Goal: Task Accomplishment & Management: Use online tool/utility

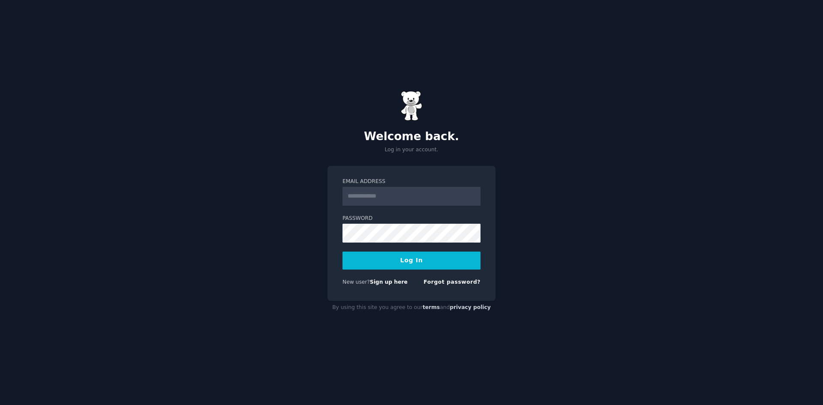
type input "**********"
click at [417, 259] on button "Log In" at bounding box center [412, 261] width 138 height 18
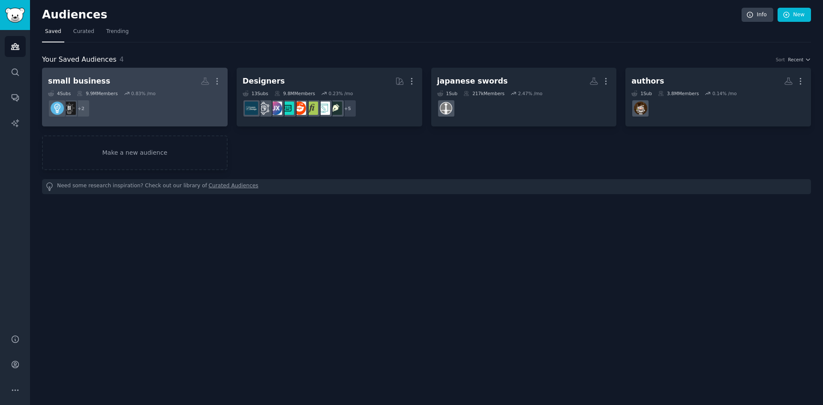
click at [102, 91] on div "9.9M Members" at bounding box center [97, 93] width 41 height 6
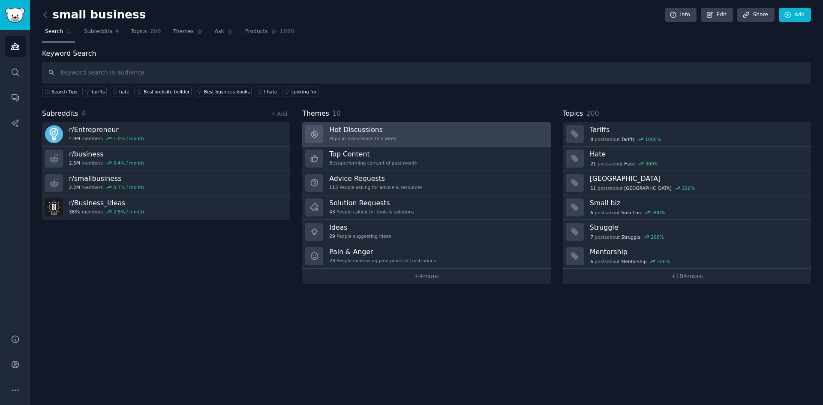
click at [412, 133] on link "Hot Discussions Popular discussions this week" at bounding box center [426, 134] width 248 height 24
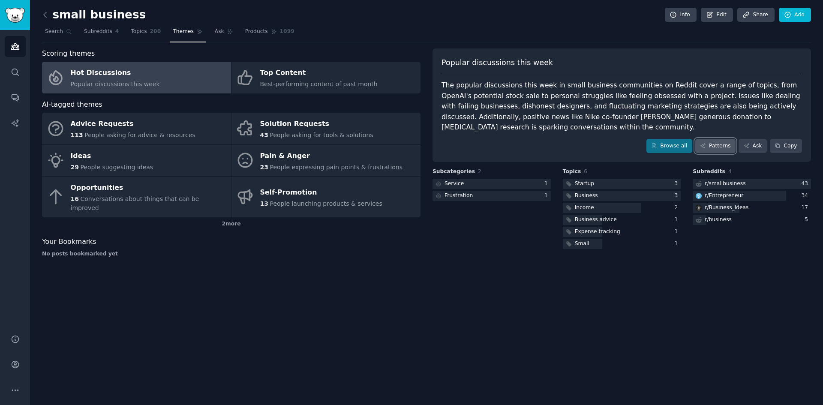
click at [725, 139] on link "Patterns" at bounding box center [716, 146] width 40 height 15
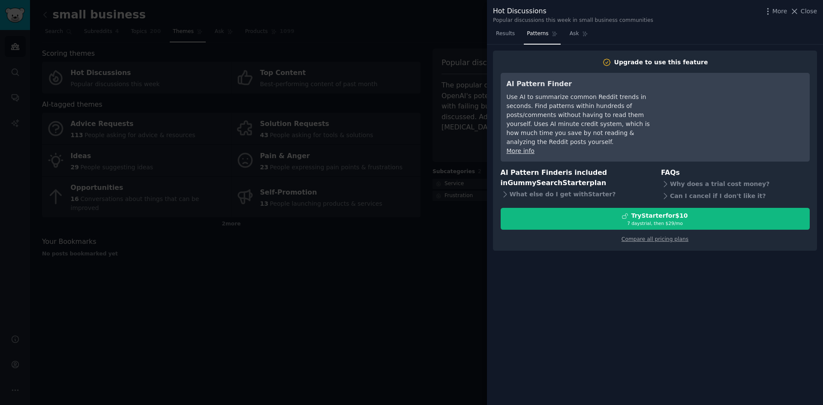
click at [399, 289] on div at bounding box center [411, 202] width 823 height 405
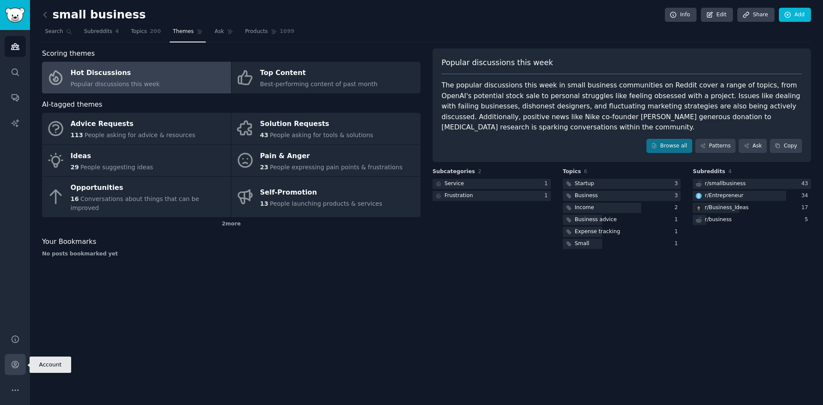
click at [14, 362] on icon "Sidebar" at bounding box center [15, 364] width 9 height 9
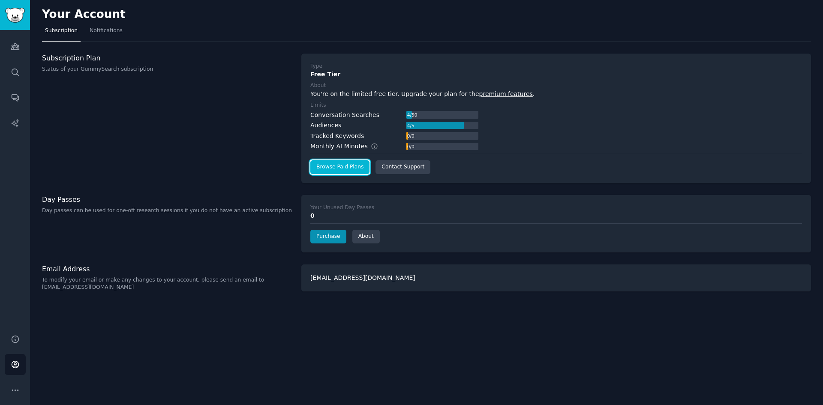
click at [328, 169] on link "Browse Paid Plans" at bounding box center [339, 167] width 59 height 14
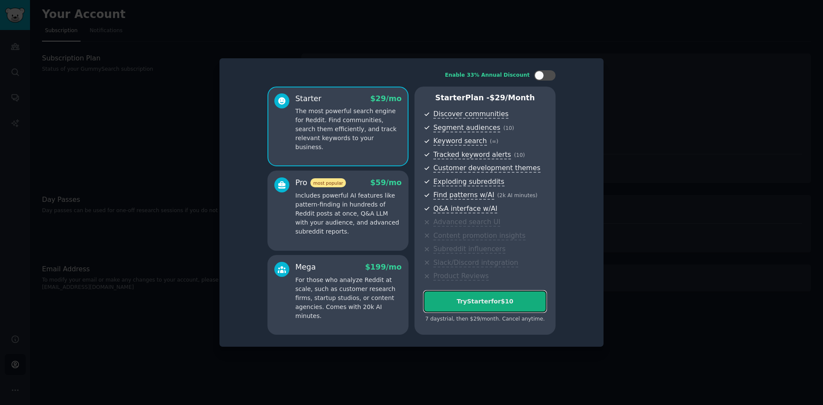
click at [486, 303] on div "Try Starter for $10" at bounding box center [485, 301] width 122 height 9
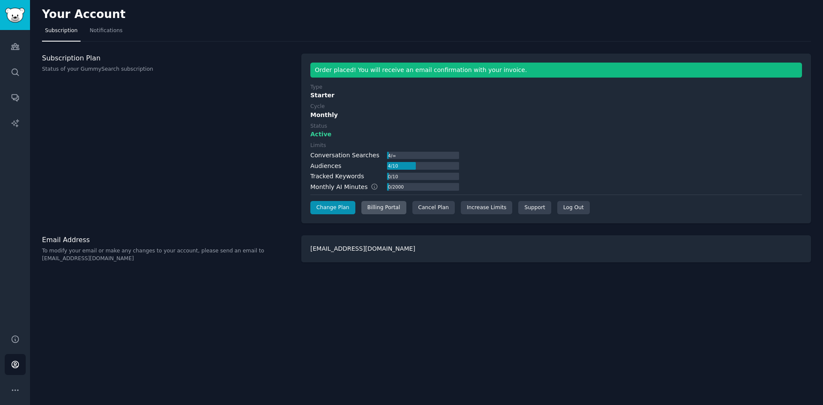
click at [380, 206] on div "Billing Portal" at bounding box center [384, 208] width 45 height 14
click at [12, 49] on icon "Sidebar" at bounding box center [15, 46] width 9 height 9
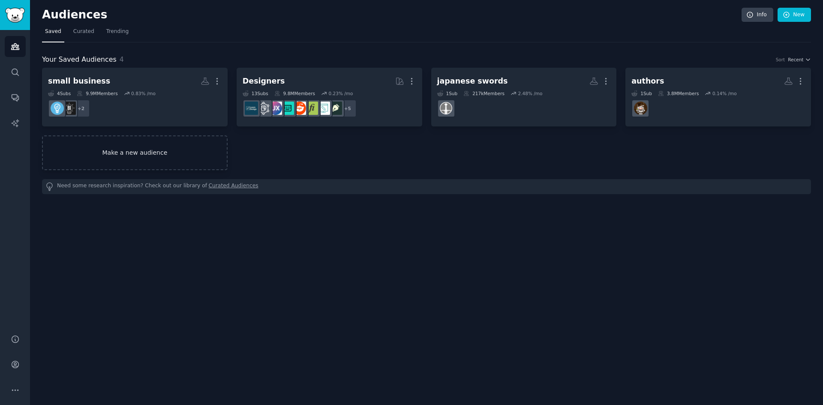
click at [118, 158] on link "Make a new audience" at bounding box center [135, 153] width 186 height 35
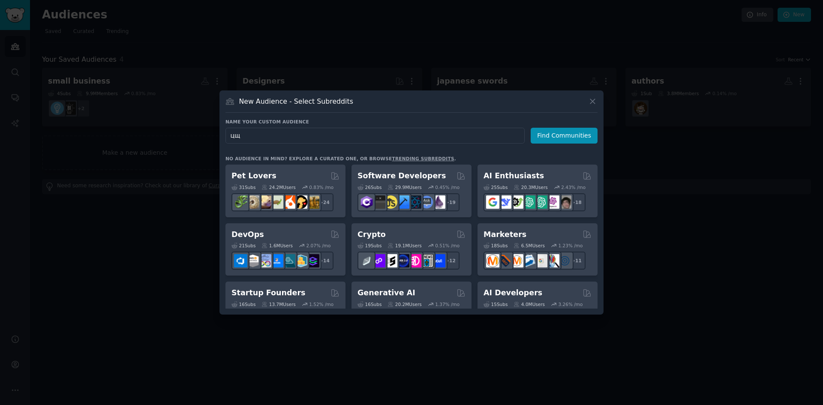
type input "ц"
type input "women 45+"
click at [566, 136] on button "Find Communities" at bounding box center [564, 136] width 67 height 16
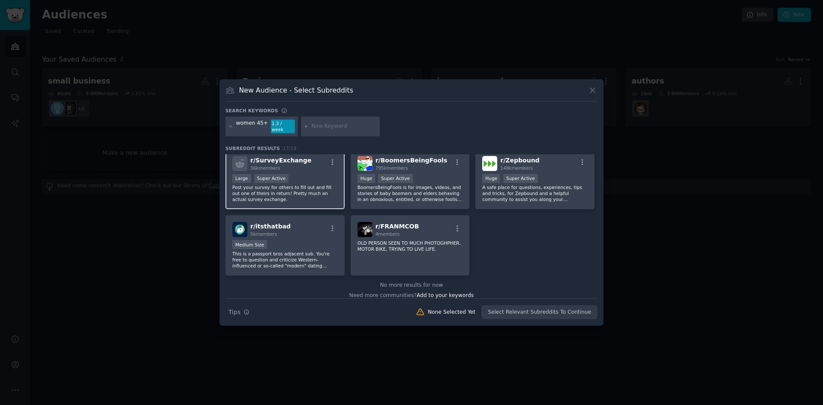
scroll to position [277, 0]
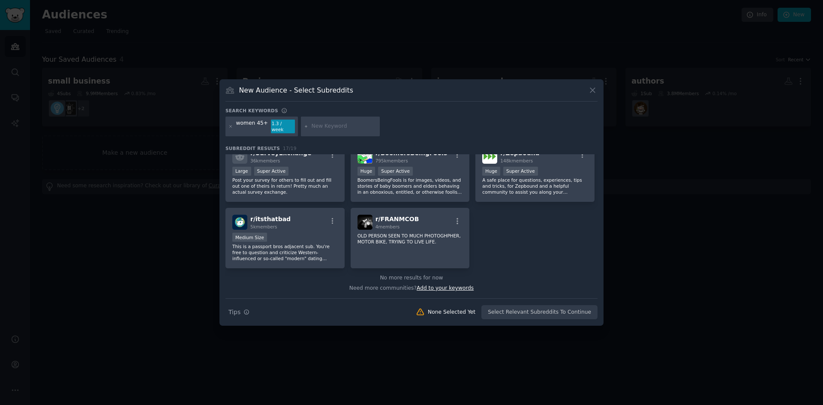
click at [449, 285] on span "Add to your keywords" at bounding box center [445, 288] width 57 height 6
click at [231, 126] on icon at bounding box center [231, 126] width 5 height 5
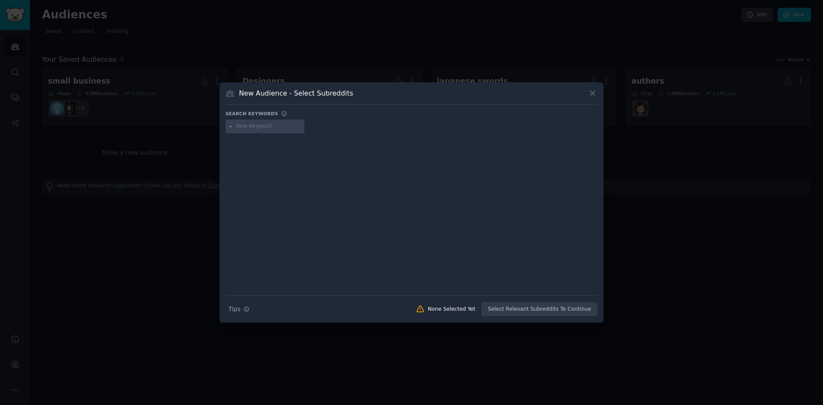
click at [242, 124] on input "text" at bounding box center [268, 127] width 65 height 8
type input "menopause"
click at [292, 155] on div at bounding box center [412, 208] width 372 height 144
click at [280, 132] on div "menopause" at bounding box center [265, 127] width 79 height 14
drag, startPoint x: 275, startPoint y: 125, endPoint x: 231, endPoint y: 126, distance: 44.2
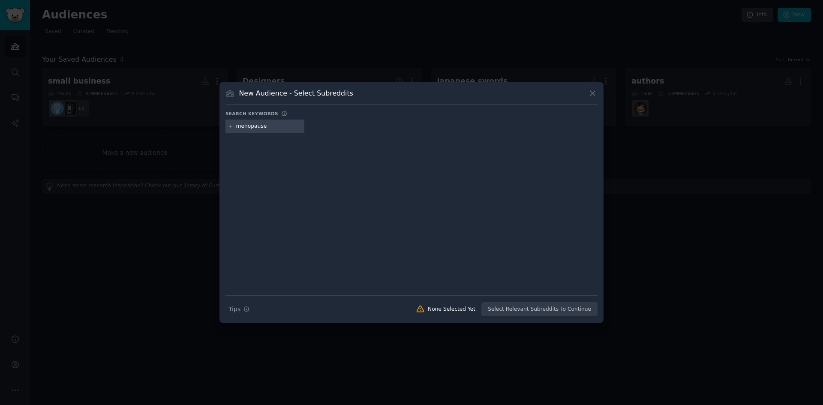
click at [231, 126] on div "menopause" at bounding box center [265, 127] width 79 height 14
click at [593, 96] on icon at bounding box center [592, 93] width 9 height 9
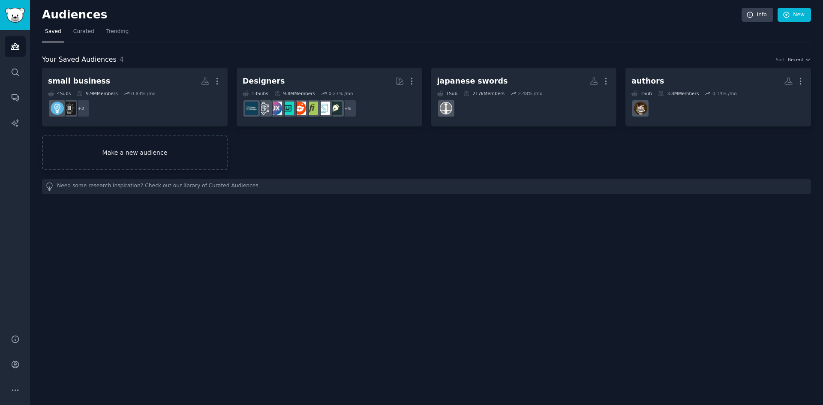
click at [136, 155] on link "Make a new audience" at bounding box center [135, 153] width 186 height 35
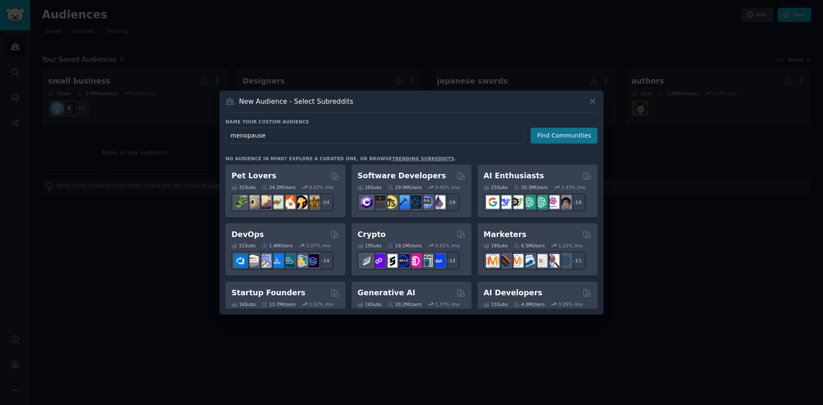
type input "menopause"
click at [563, 132] on button "Find Communities" at bounding box center [564, 136] width 67 height 16
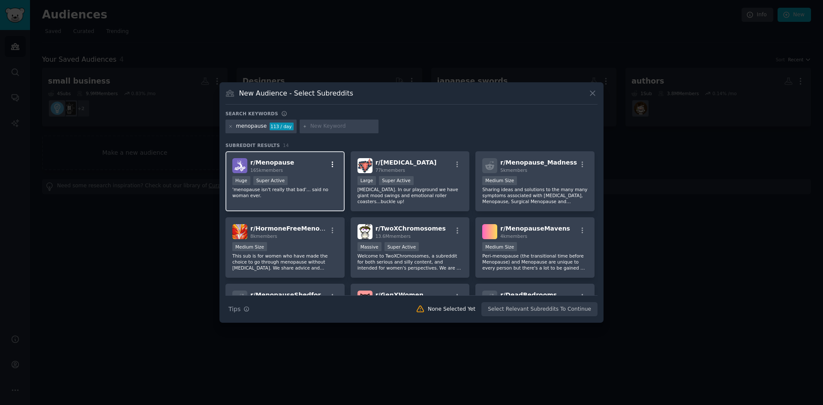
click at [332, 164] on icon "button" at bounding box center [333, 164] width 2 height 6
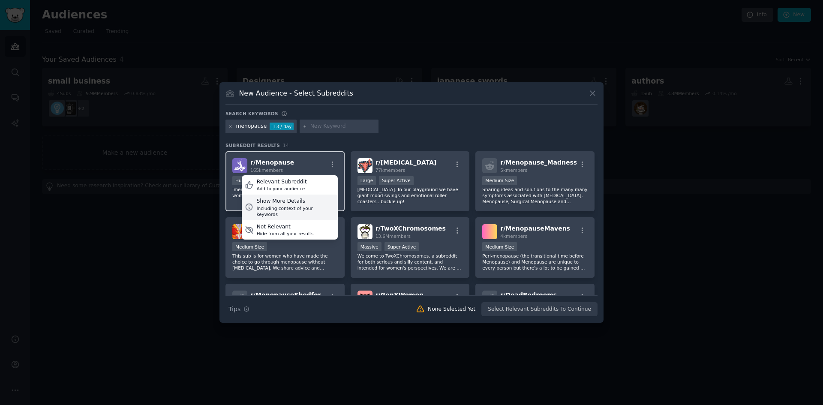
click at [287, 202] on div "Show More Details" at bounding box center [295, 202] width 78 height 8
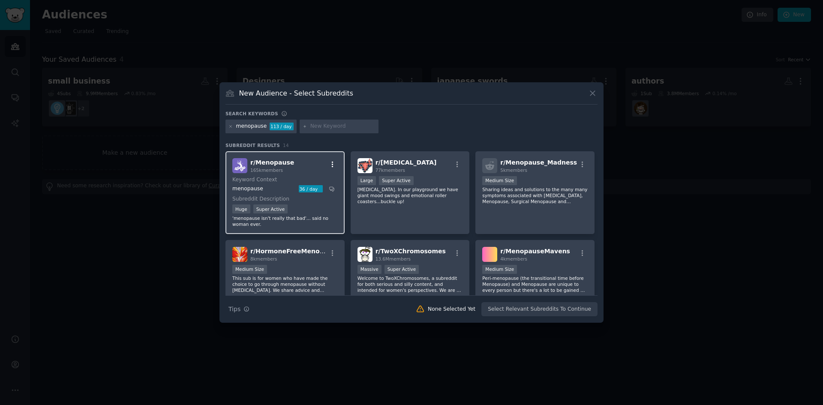
click at [334, 164] on icon "button" at bounding box center [333, 165] width 8 height 8
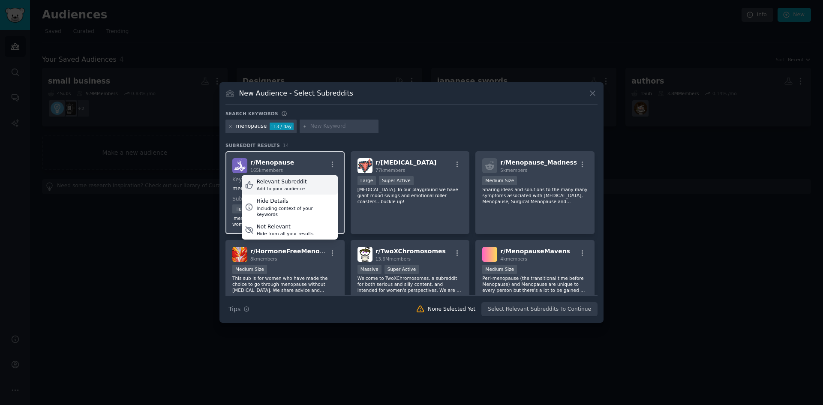
click at [275, 184] on div "Relevant Subreddit" at bounding box center [282, 182] width 50 height 8
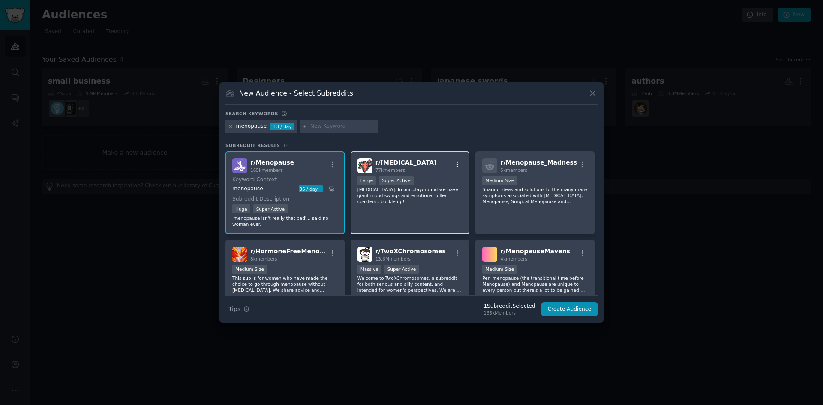
click at [457, 165] on icon "button" at bounding box center [458, 164] width 2 height 6
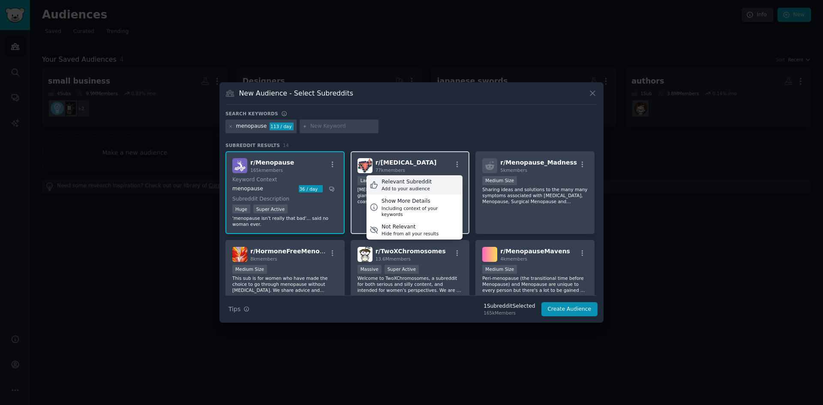
click at [419, 186] on div "Add to your audience" at bounding box center [407, 189] width 50 height 6
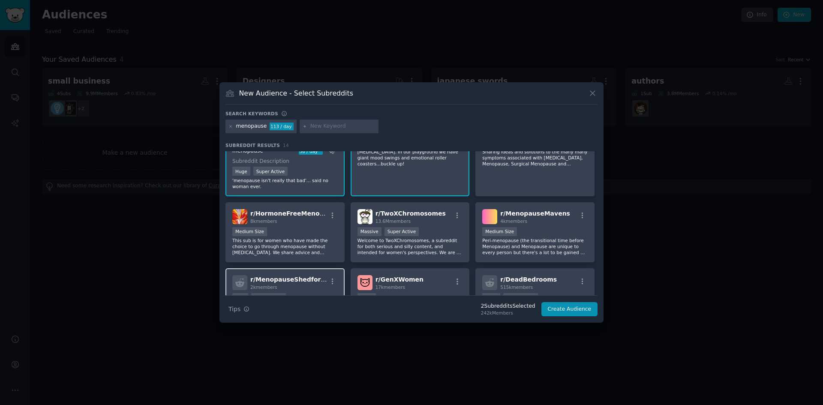
scroll to position [86, 0]
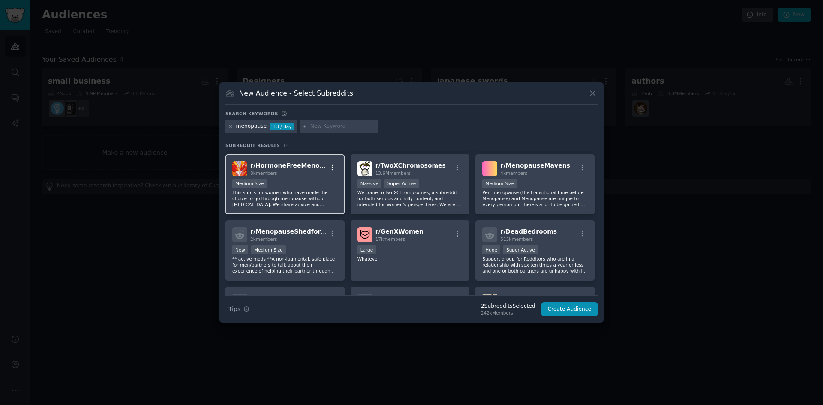
click at [330, 168] on icon "button" at bounding box center [333, 168] width 8 height 8
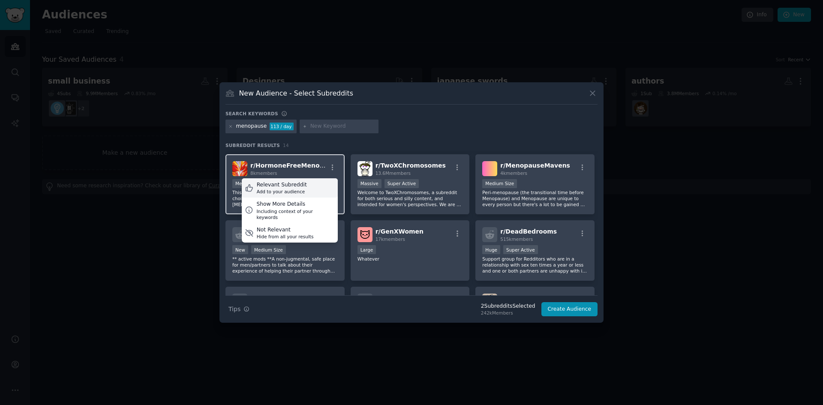
click at [282, 188] on div "Relevant Subreddit" at bounding box center [282, 185] width 50 height 8
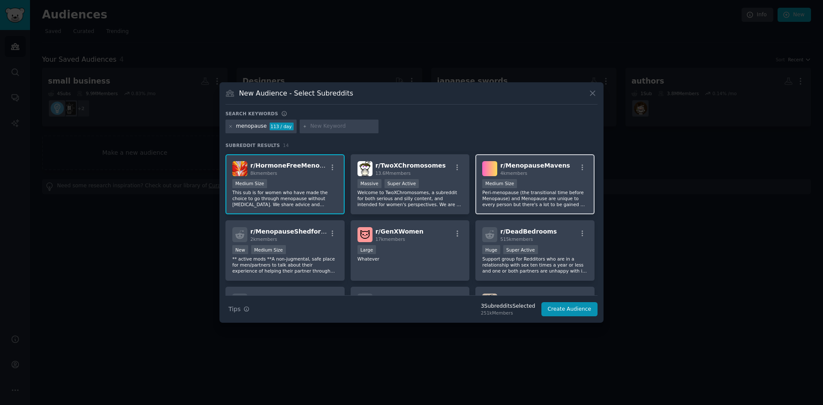
click at [526, 200] on p "Peri-menopause (the transitional time before Menopause) and Menopause are uniqu…" at bounding box center [534, 199] width 105 height 18
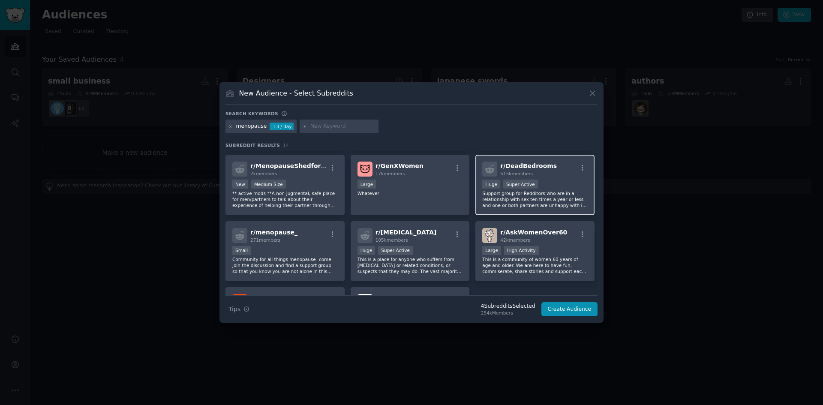
scroll to position [148, 0]
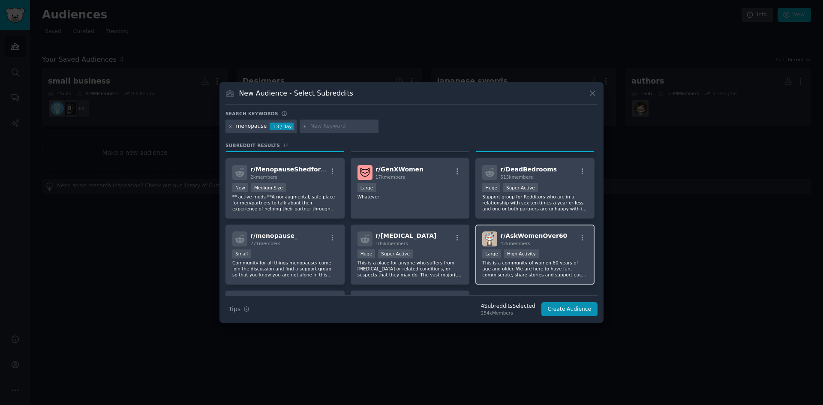
click at [579, 234] on div "r/ AskWomenOver60 42k members" at bounding box center [534, 239] width 105 height 15
click at [582, 238] on icon "button" at bounding box center [583, 238] width 2 height 6
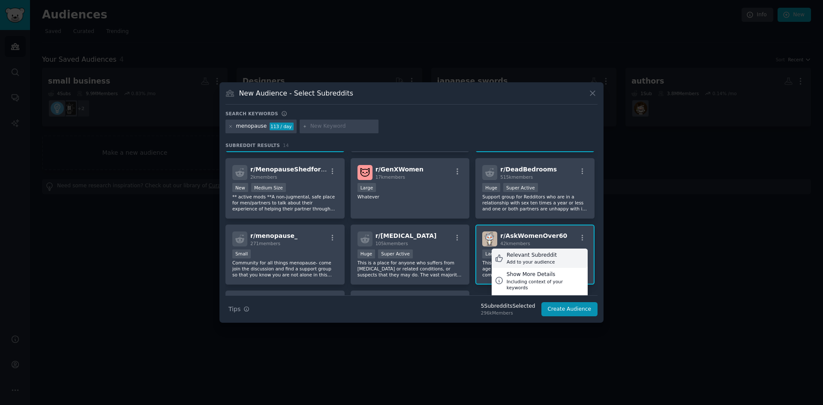
click at [541, 261] on div "Add to your audience" at bounding box center [532, 262] width 50 height 6
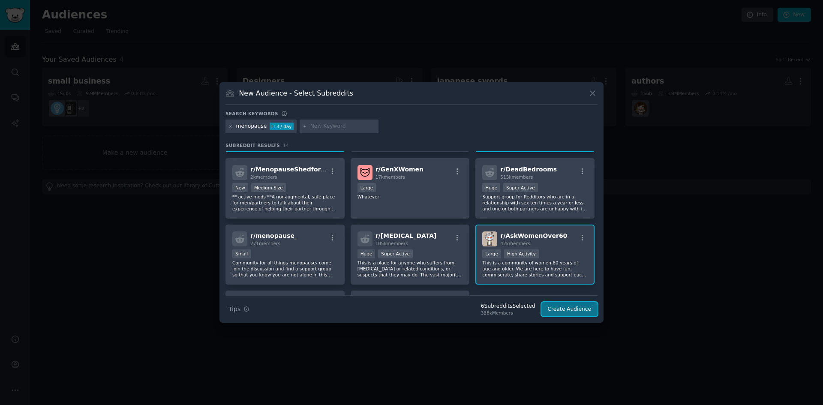
click at [566, 314] on button "Create Audience" at bounding box center [570, 309] width 57 height 15
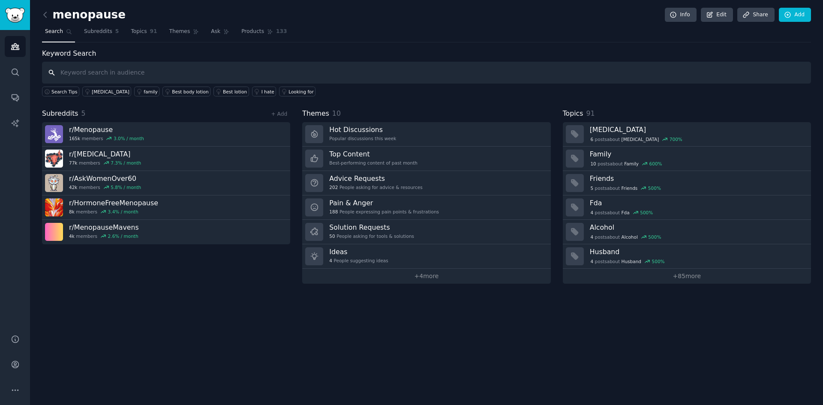
click at [77, 71] on input "text" at bounding box center [426, 73] width 769 height 22
paste input "annoyed by"
type input "annoyed by"
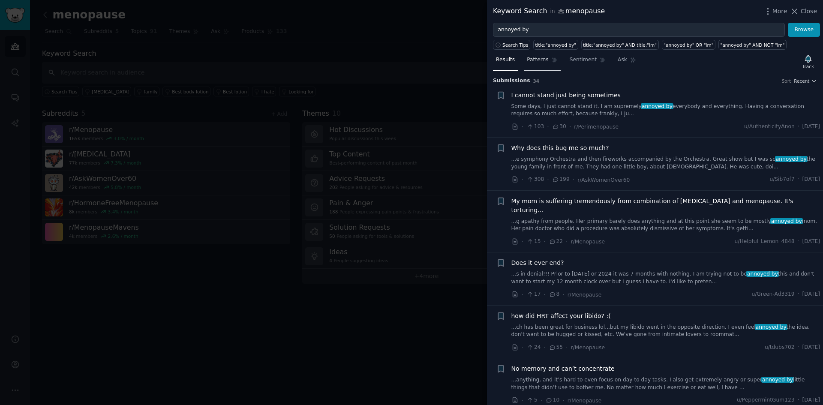
click at [532, 61] on span "Patterns" at bounding box center [537, 60] width 21 height 8
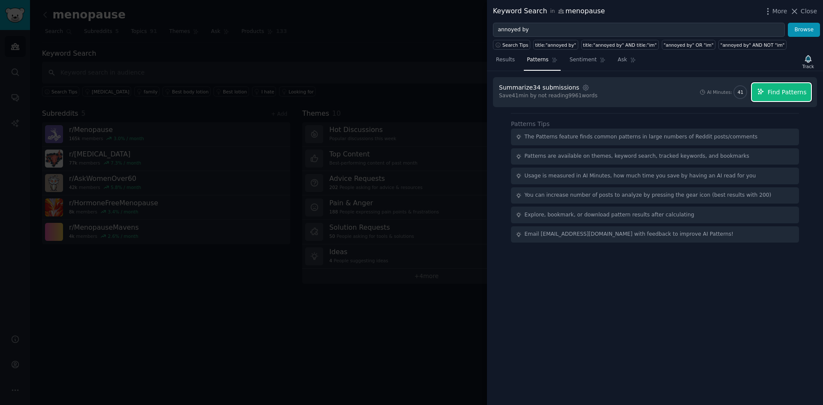
click at [764, 93] on icon "button" at bounding box center [761, 92] width 6 height 6
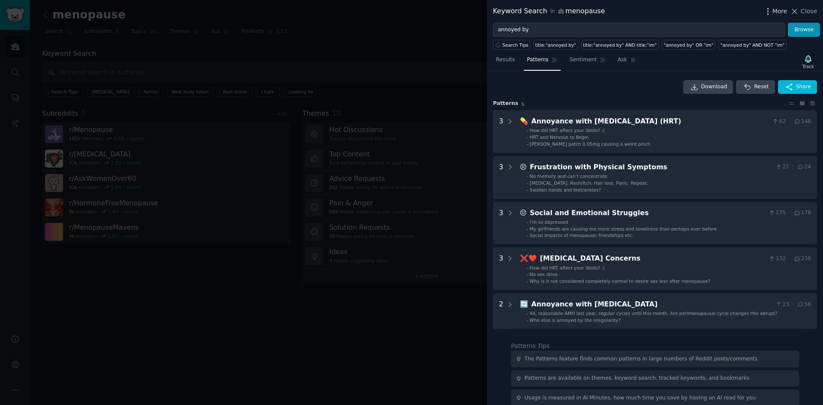
click at [771, 12] on icon "button" at bounding box center [768, 11] width 9 height 9
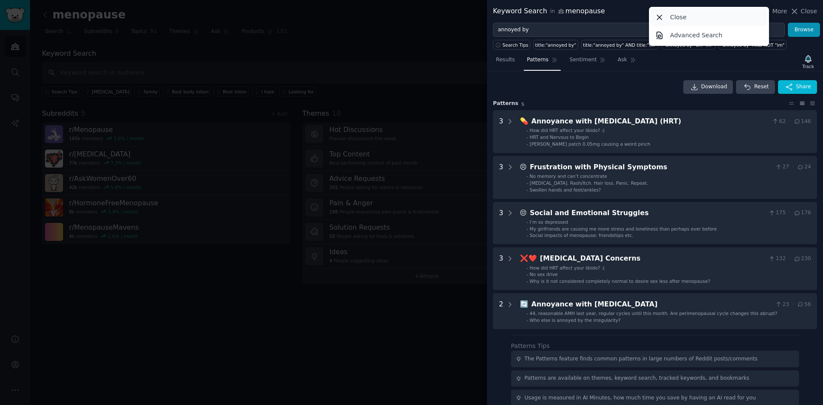
click at [660, 18] on icon at bounding box center [659, 17] width 9 height 9
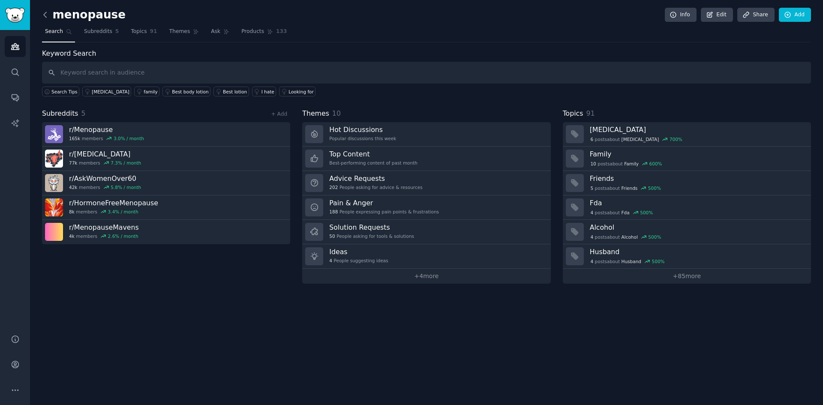
click at [46, 14] on icon at bounding box center [45, 14] width 9 height 9
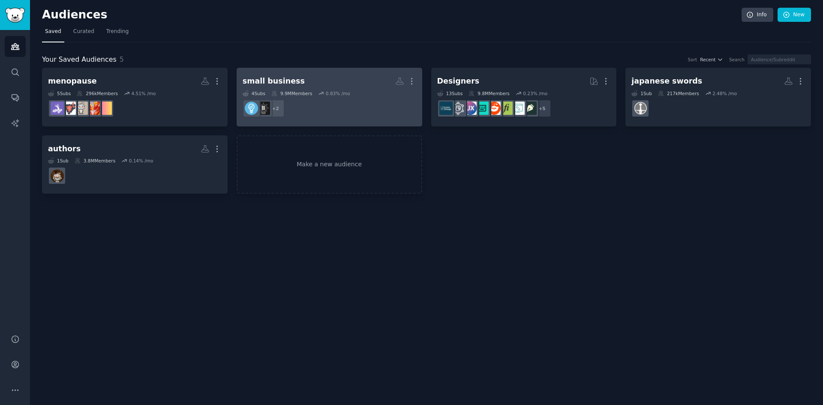
click at [336, 109] on dd "+ 2" at bounding box center [330, 108] width 174 height 24
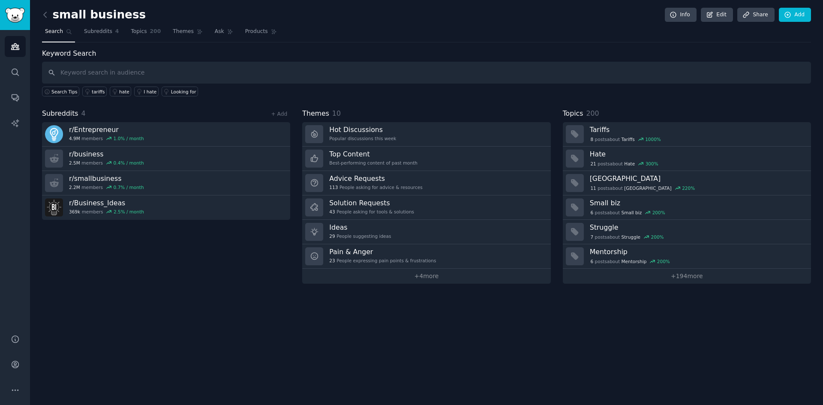
click at [89, 74] on input "text" at bounding box center [426, 73] width 769 height 22
type input "annoyed by"
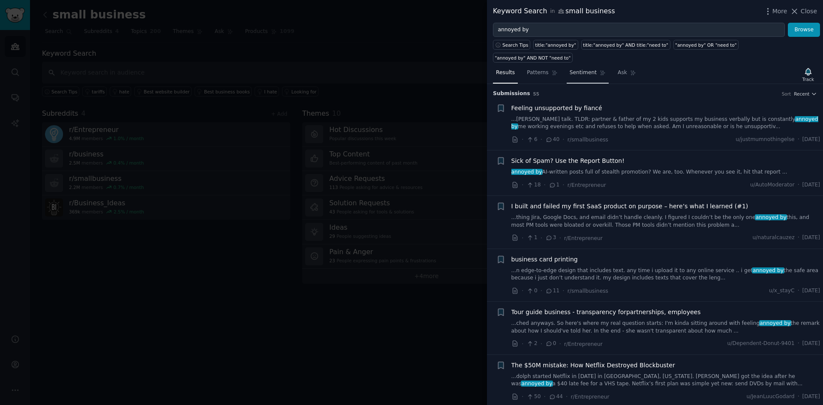
click at [576, 69] on span "Sentiment" at bounding box center [583, 73] width 27 height 8
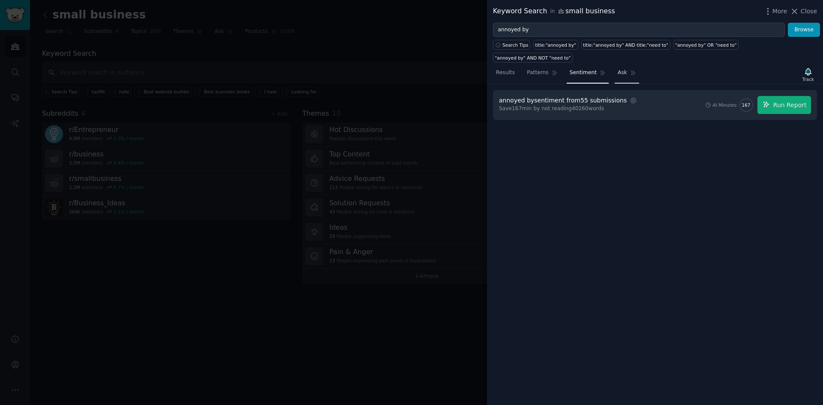
click at [618, 69] on span "Ask" at bounding box center [622, 73] width 9 height 8
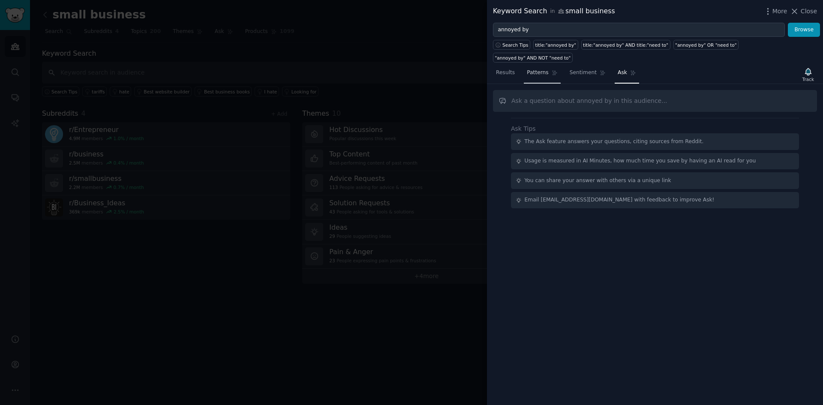
click at [536, 69] on span "Patterns" at bounding box center [537, 73] width 21 height 8
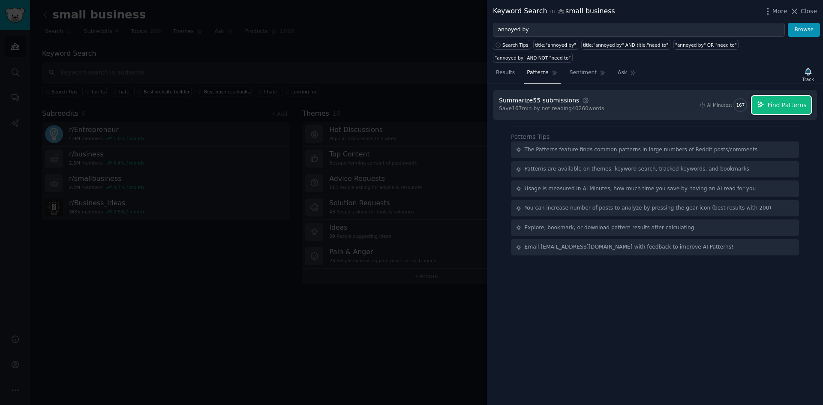
click at [778, 101] on span "Find Patterns" at bounding box center [787, 105] width 39 height 9
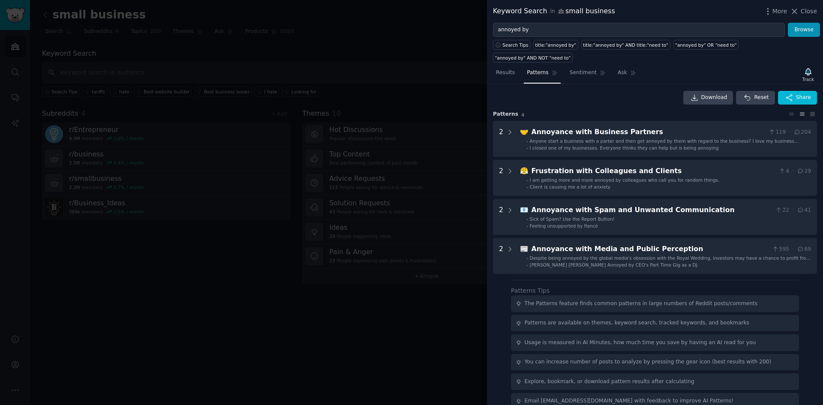
scroll to position [3, 0]
click at [365, 27] on div at bounding box center [411, 202] width 823 height 405
